Goal: Transaction & Acquisition: Purchase product/service

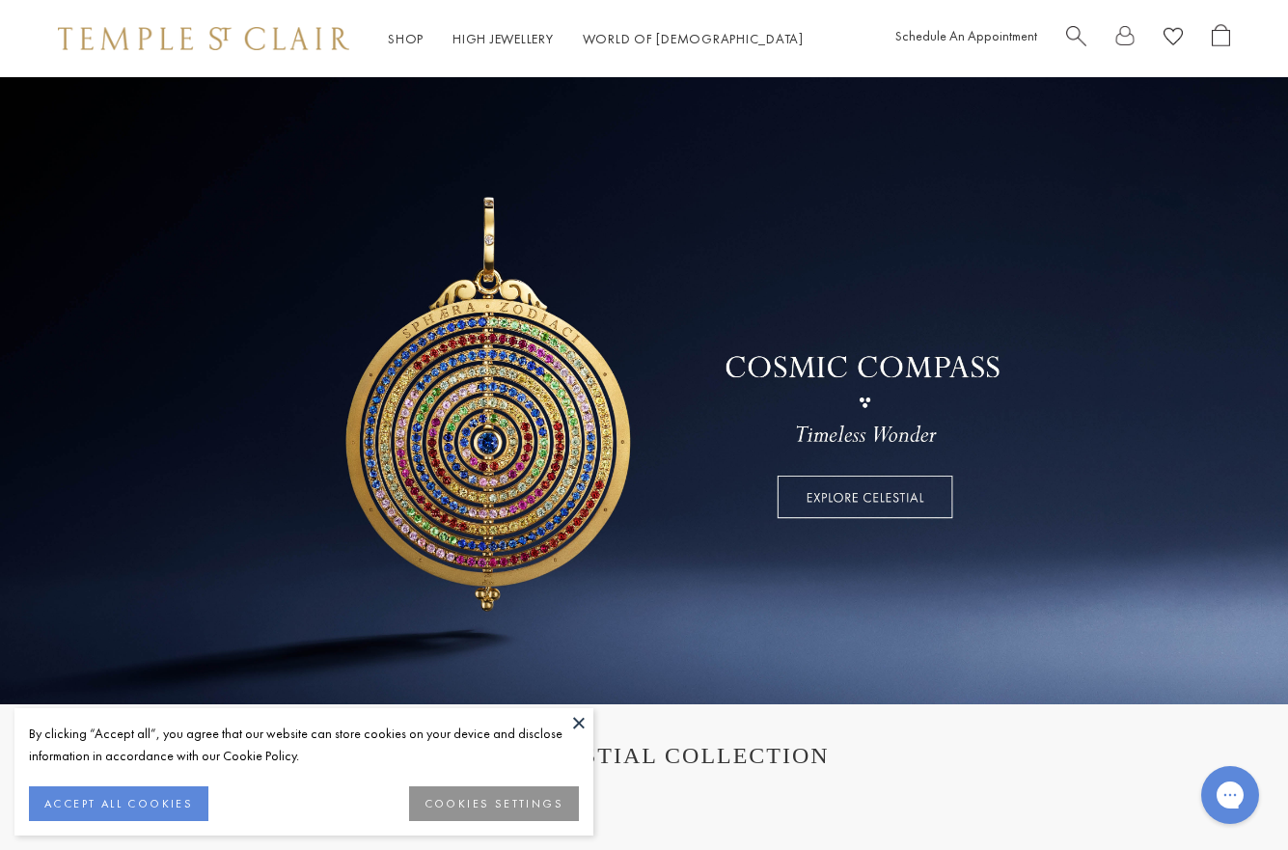
click at [577, 724] on button at bounding box center [578, 722] width 29 height 29
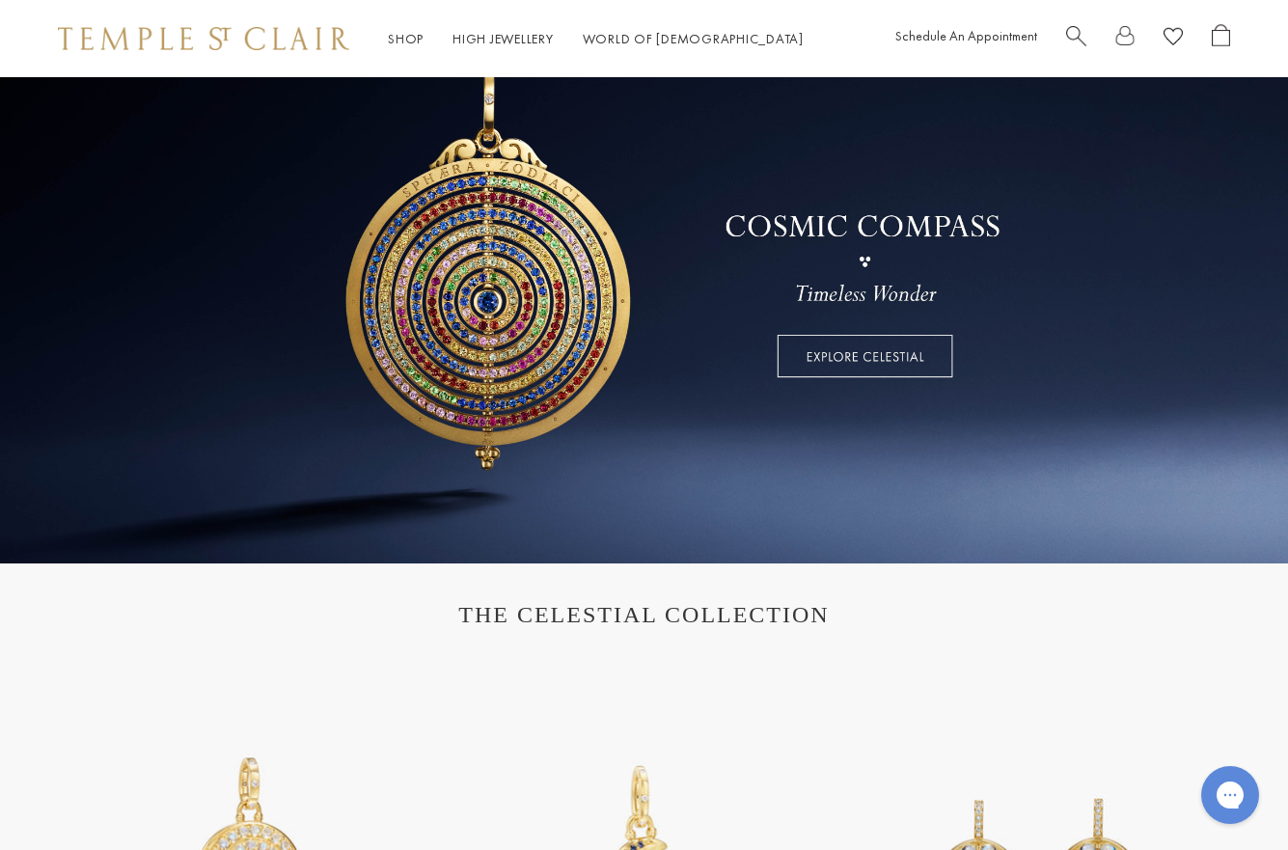
scroll to position [19, 0]
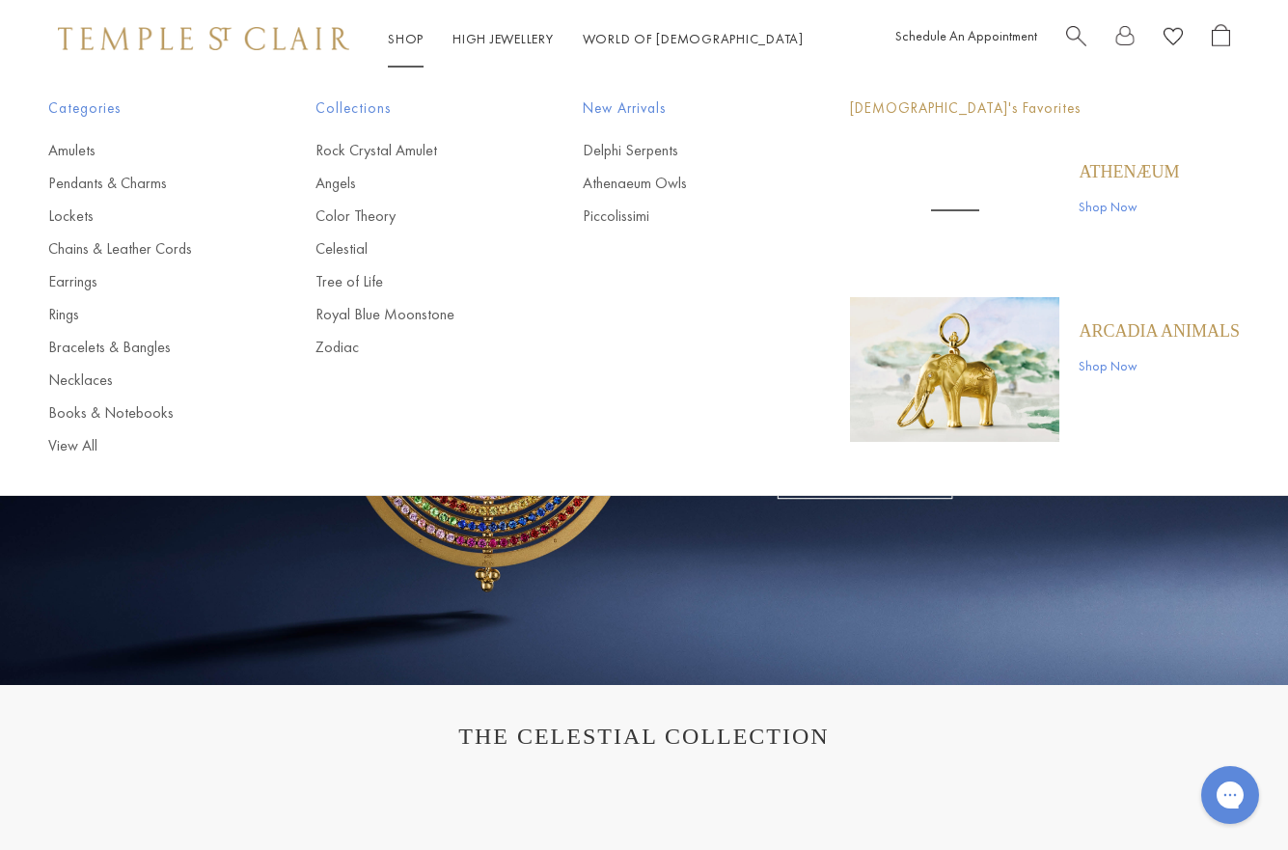
click at [400, 39] on link "Shop Shop" at bounding box center [406, 38] width 36 height 17
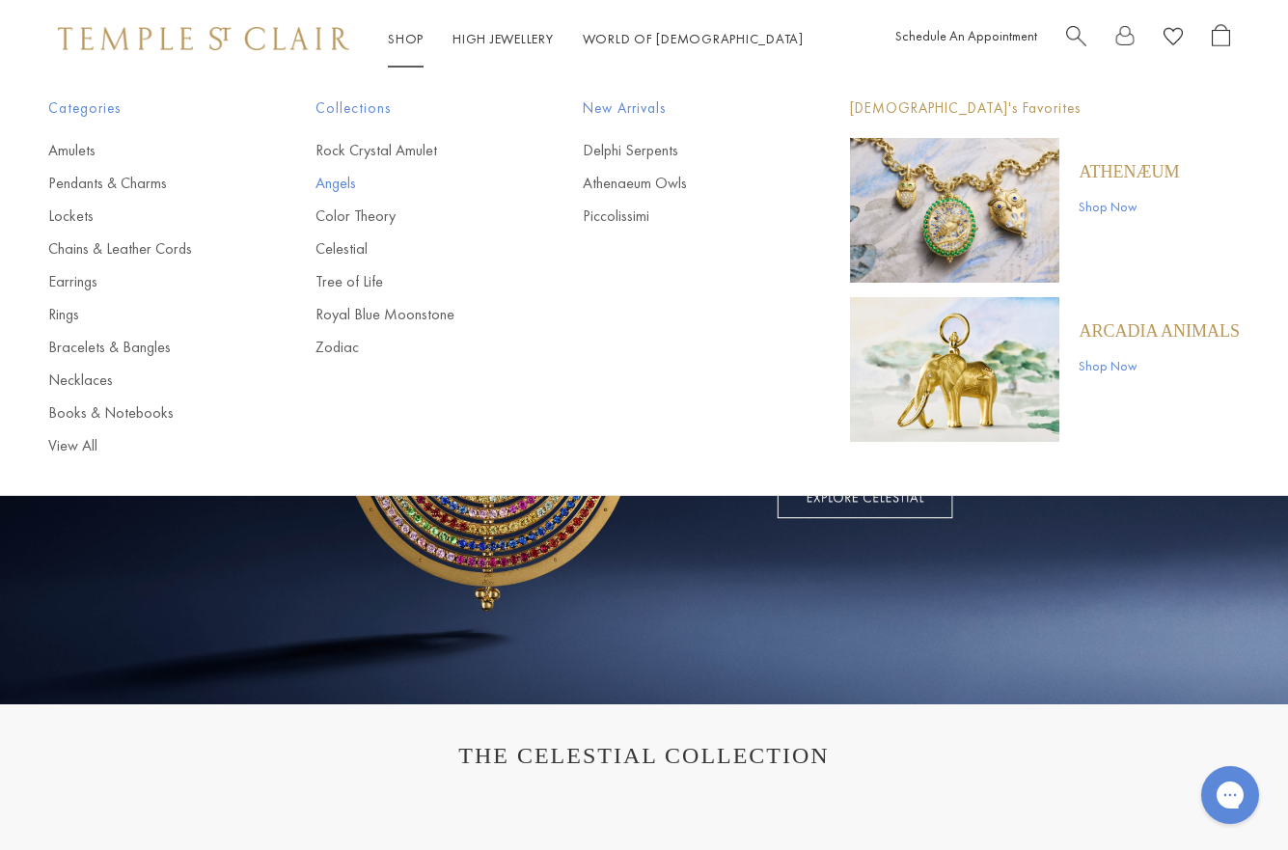
click at [345, 185] on link "Angels" at bounding box center [410, 183] width 190 height 21
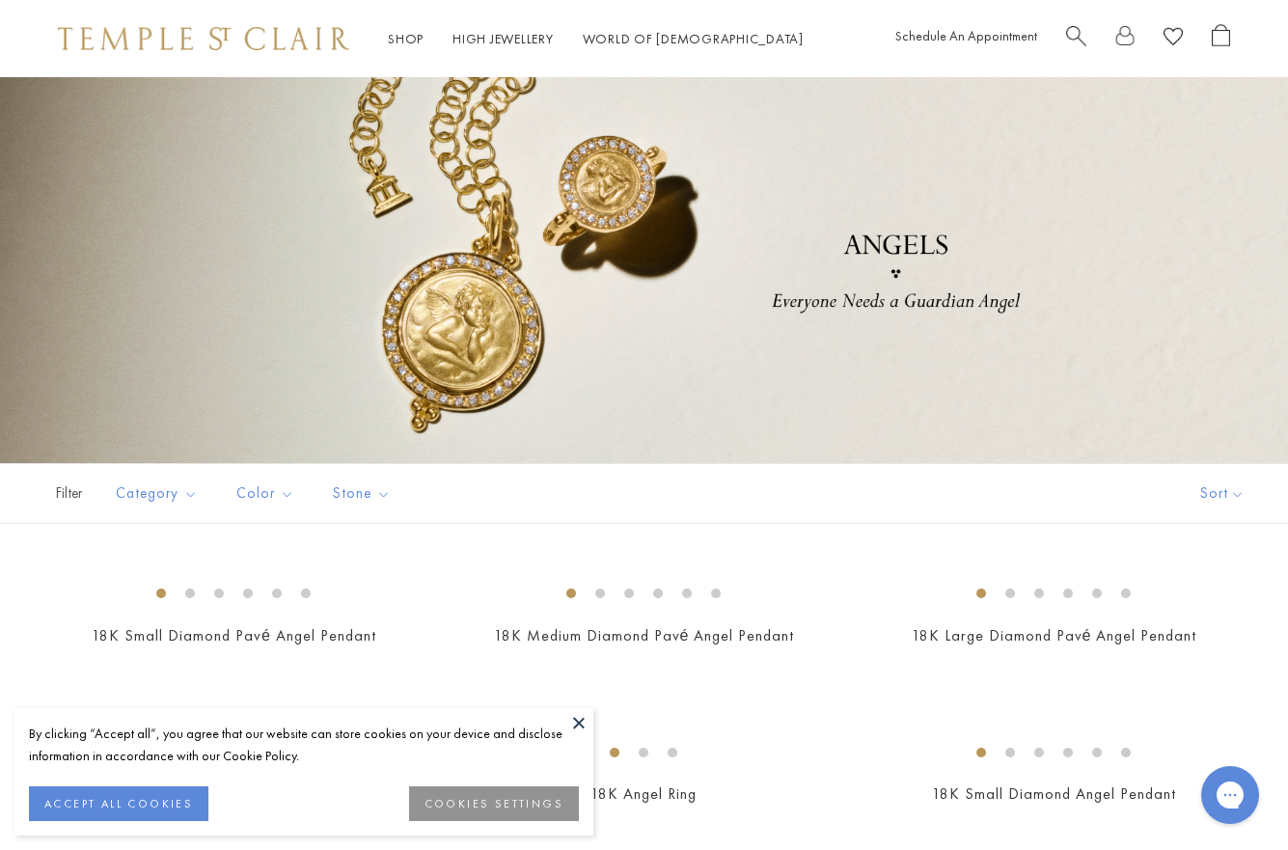
click at [584, 724] on button at bounding box center [578, 722] width 29 height 29
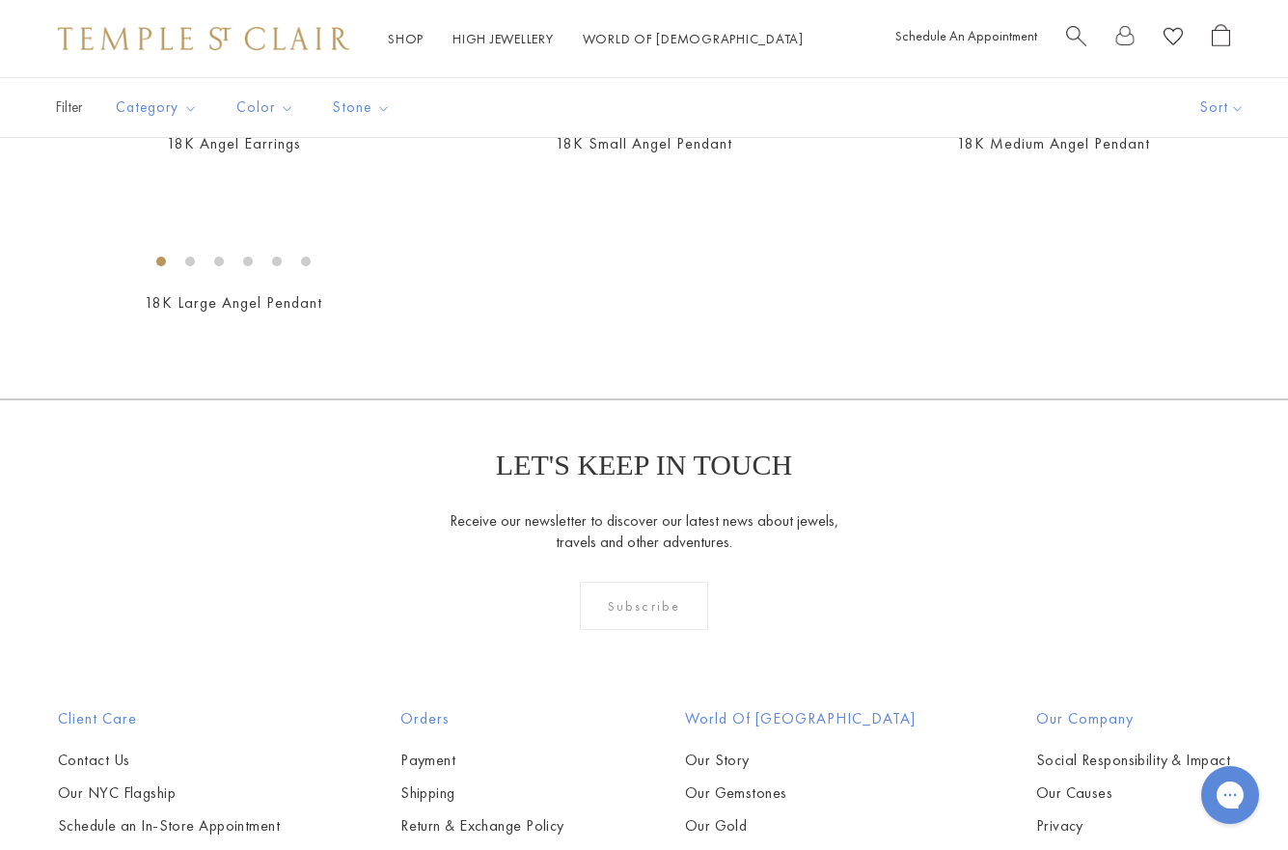
scroll to position [992, 0]
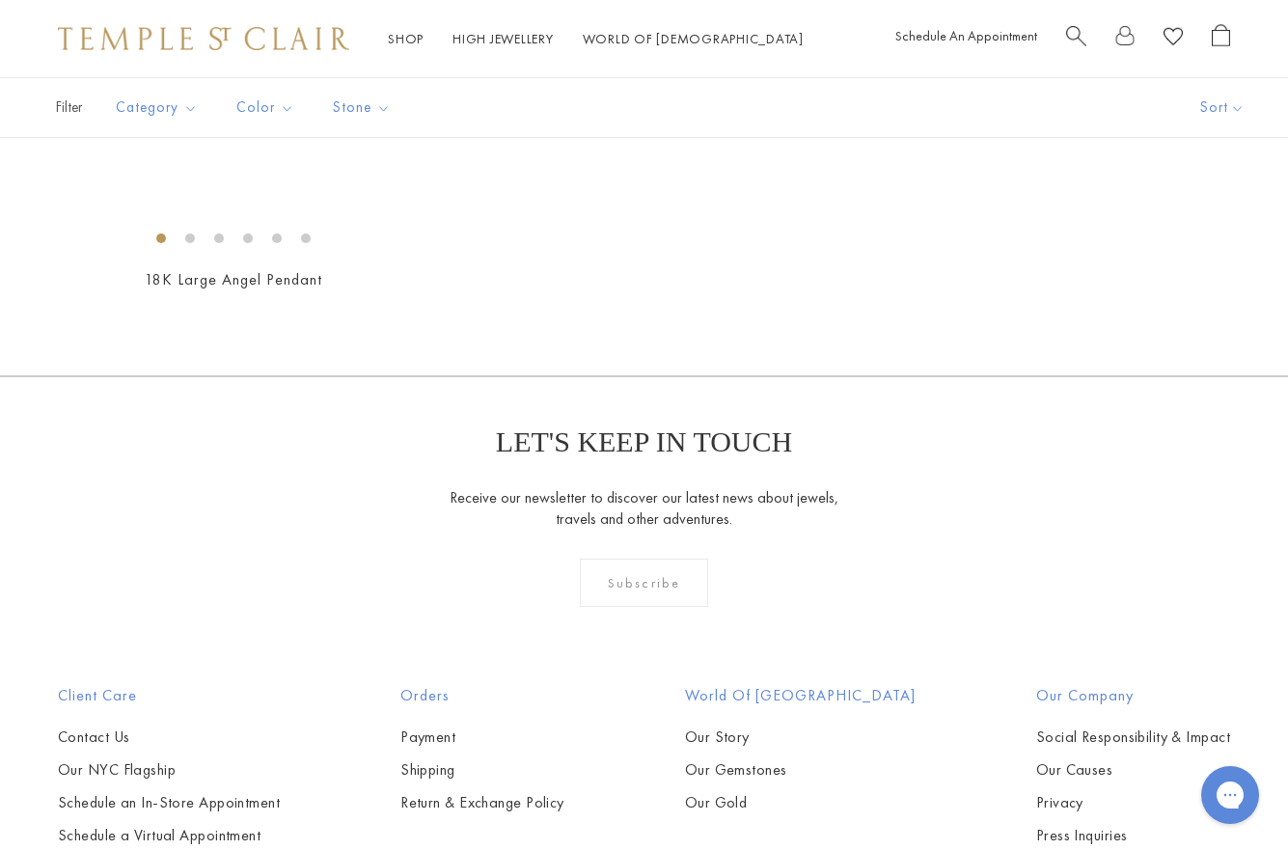
click at [0, 0] on img at bounding box center [0, 0] width 0 height 0
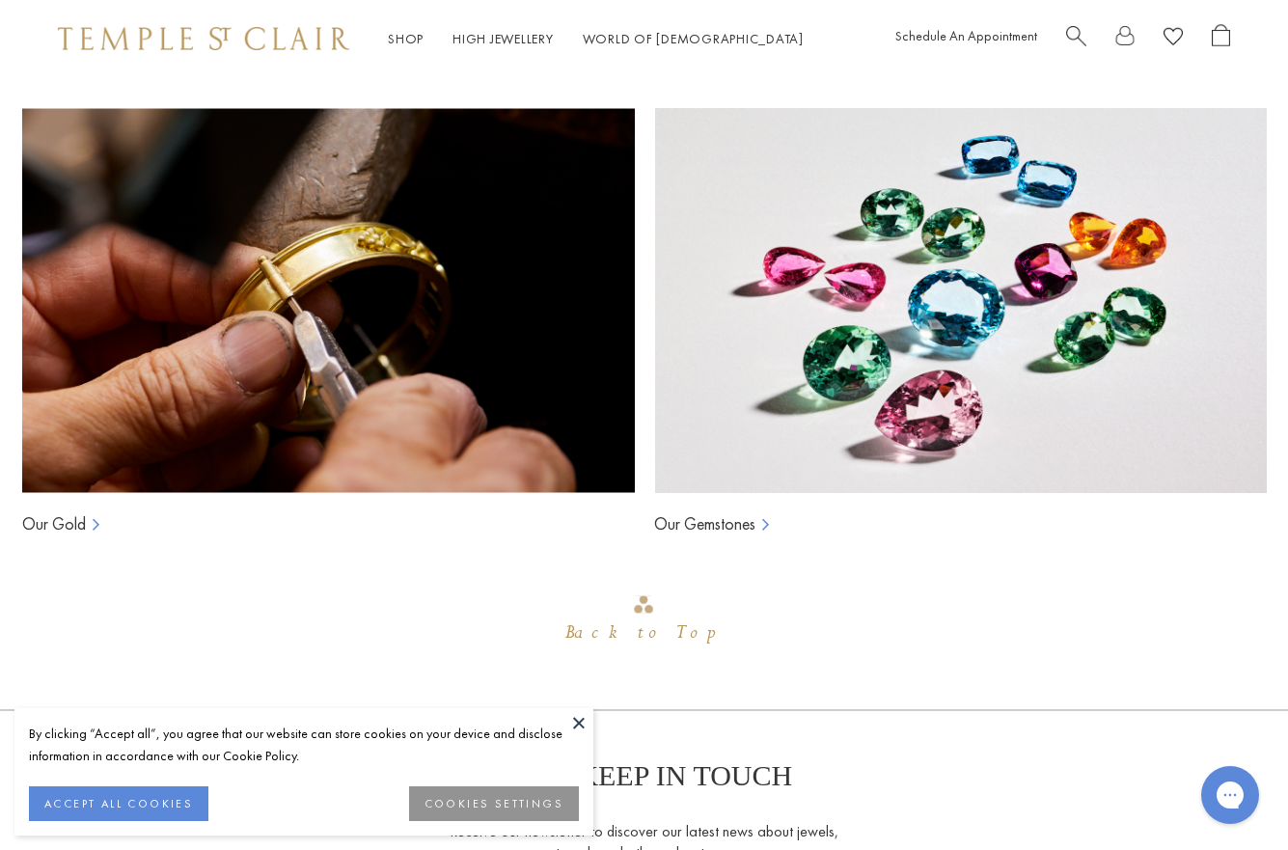
scroll to position [1133, 0]
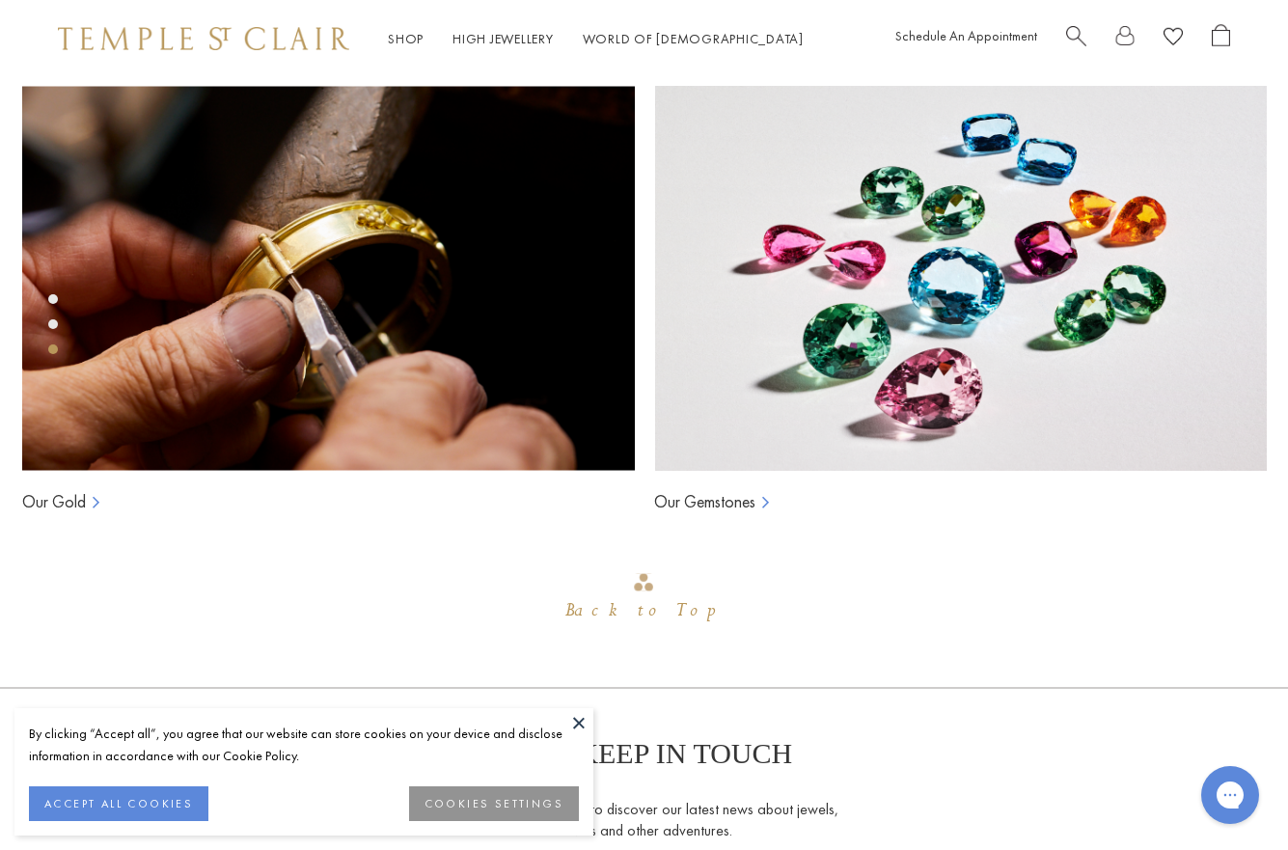
scroll to position [986, 0]
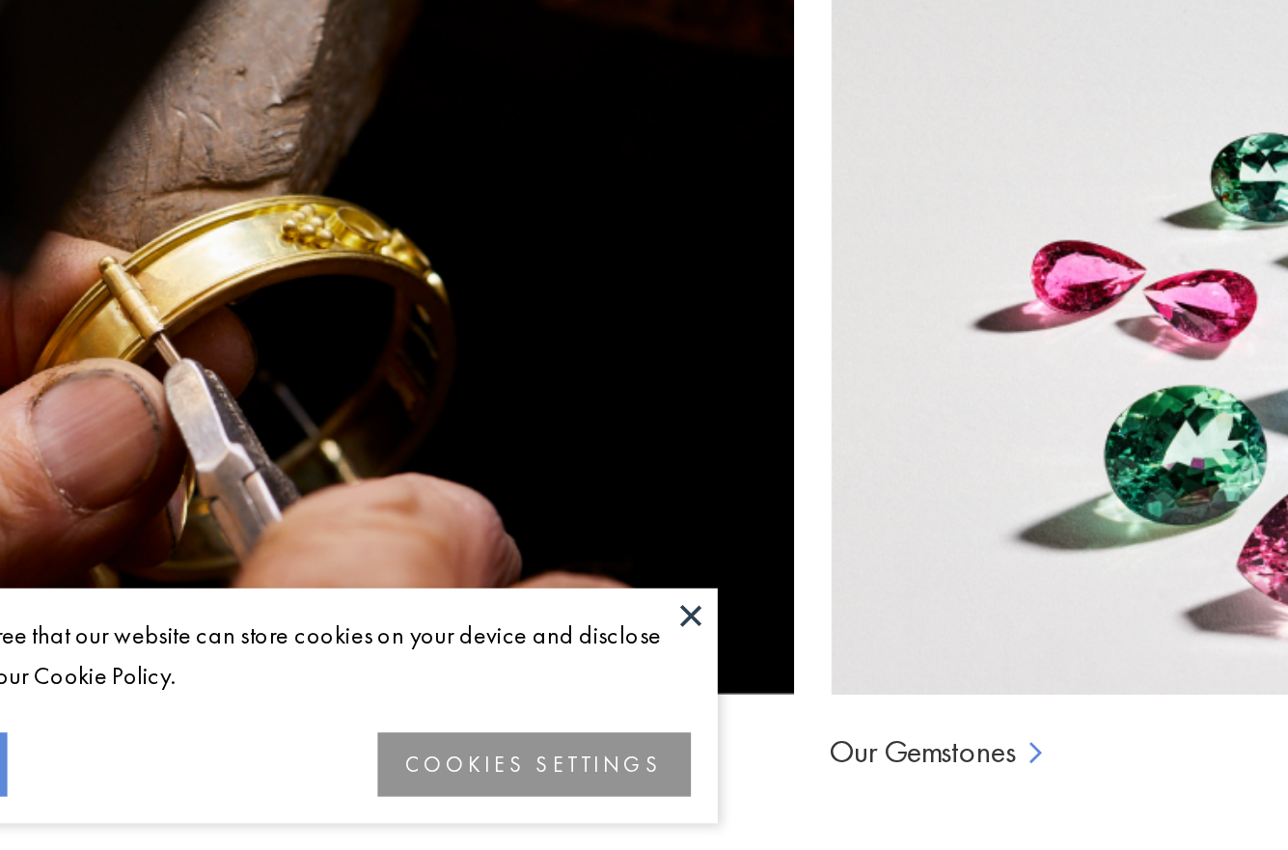
click at [564, 708] on button at bounding box center [578, 722] width 29 height 29
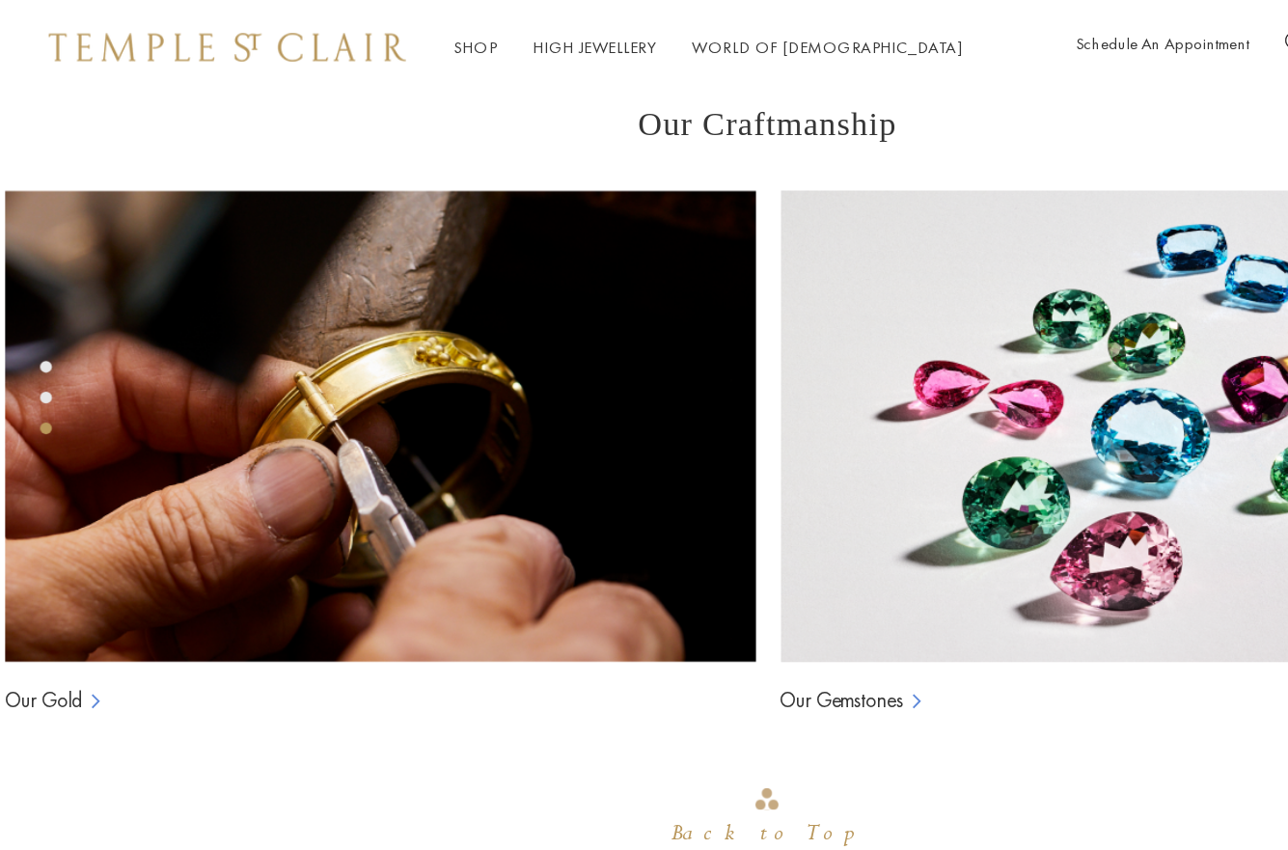
scroll to position [1130, 0]
